Goal: Task Accomplishment & Management: Manage account settings

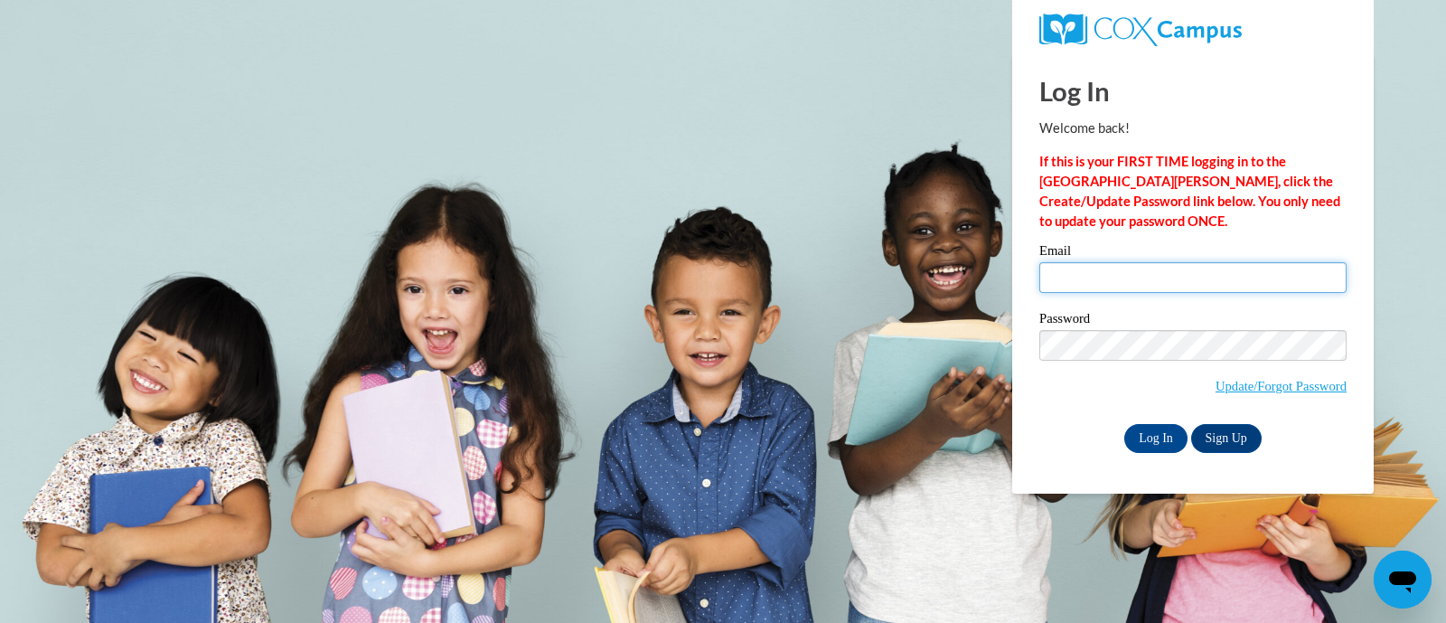
click at [1090, 276] on input "Email" at bounding box center [1193, 277] width 307 height 31
drag, startPoint x: 760, startPoint y: 447, endPoint x: 1011, endPoint y: 353, distance: 267.2
click at [768, 446] on body "Log In Welcome back! If this is your FIRST TIME logging in to the [GEOGRAPHIC_D…" at bounding box center [723, 311] width 1446 height 623
click at [1125, 275] on input "Email" at bounding box center [1193, 277] width 307 height 31
type input "[PERSON_NAME][EMAIL_ADDRESS][DOMAIN_NAME]"
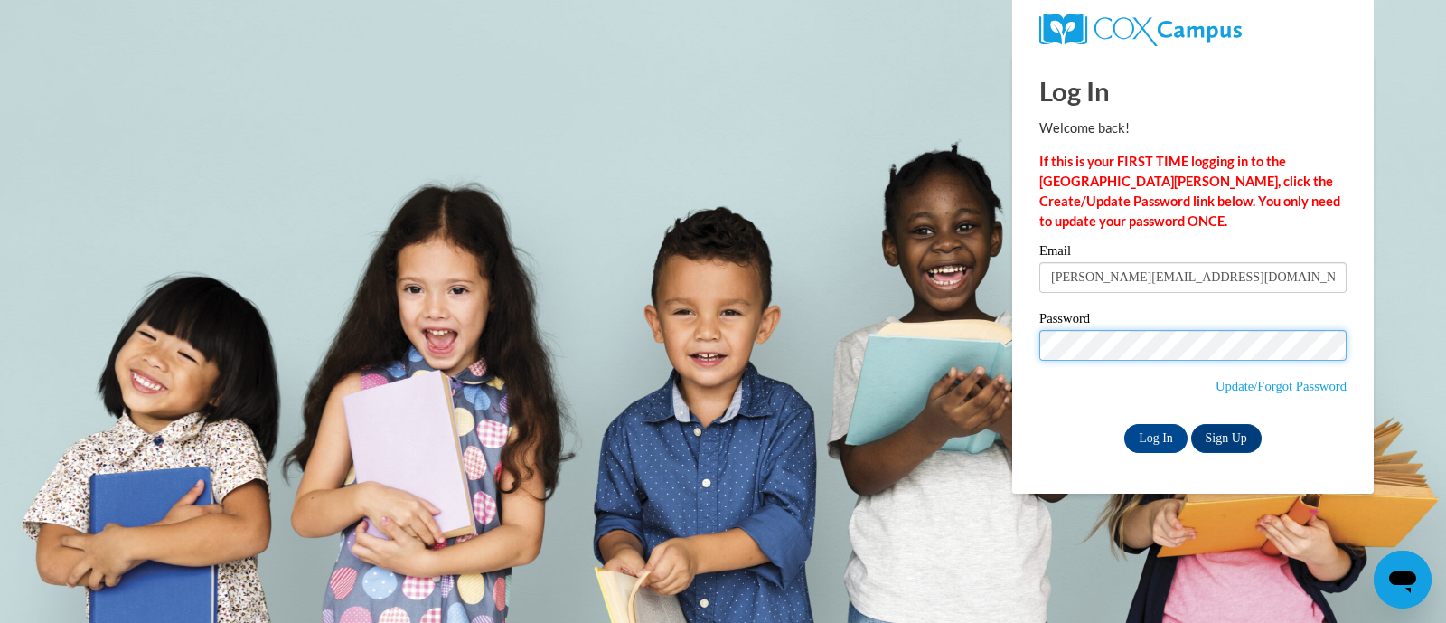
click at [1000, 371] on body "Log In Welcome back! If this is your FIRST TIME logging in to the [GEOGRAPHIC_D…" at bounding box center [723, 311] width 1446 height 623
click at [1166, 444] on input "Log In" at bounding box center [1156, 438] width 63 height 29
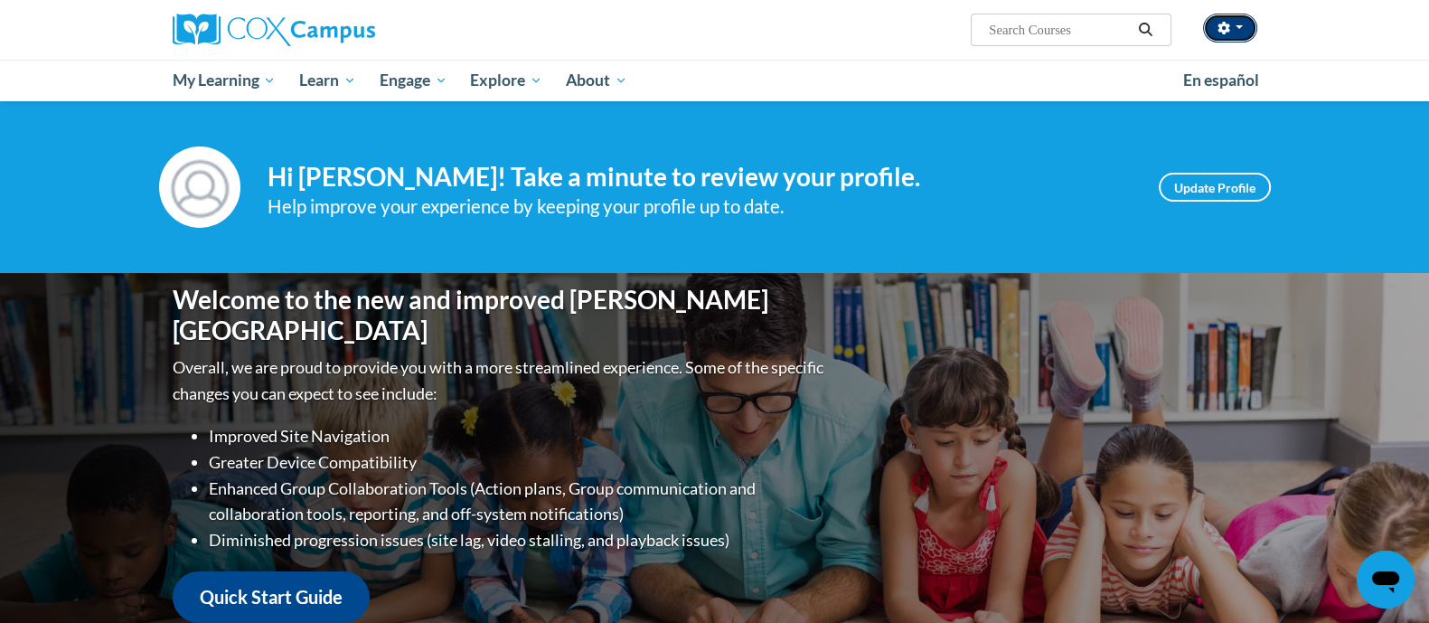
click at [1242, 23] on button "button" at bounding box center [1230, 28] width 54 height 29
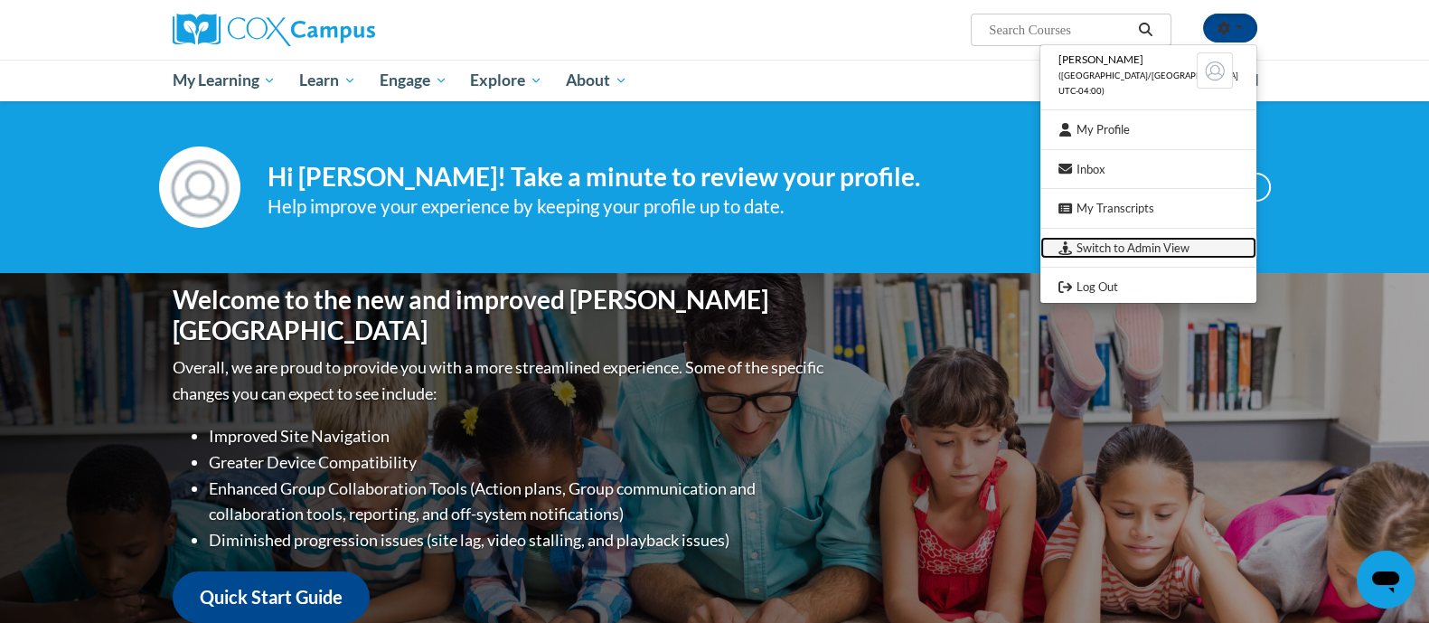
drag, startPoint x: 1183, startPoint y: 244, endPoint x: 1171, endPoint y: 243, distance: 12.7
click at [1183, 244] on link "Switch to Admin View" at bounding box center [1148, 248] width 216 height 23
